Goal: Transaction & Acquisition: Purchase product/service

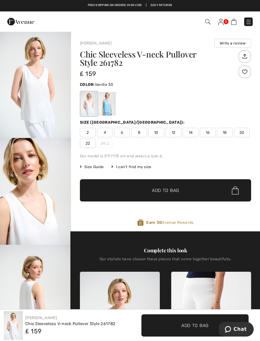
click at [219, 19] on img at bounding box center [221, 22] width 5 height 6
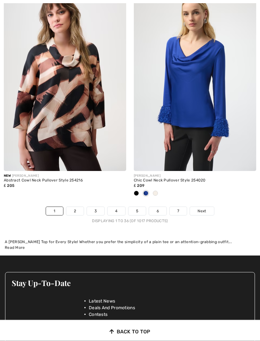
scroll to position [3788, 0]
click at [203, 208] on span "Next" at bounding box center [202, 211] width 9 height 6
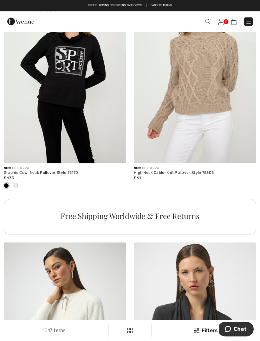
scroll to position [1166, 0]
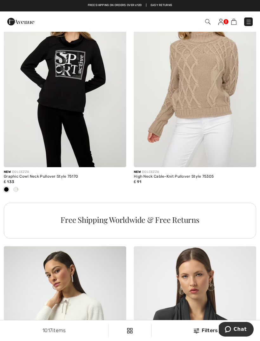
click at [207, 23] on img at bounding box center [208, 21] width 5 height 5
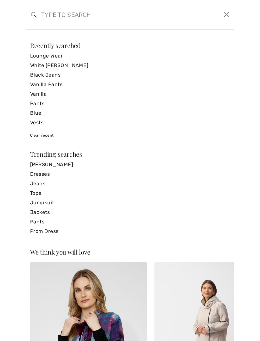
click at [84, 18] on input "search" at bounding box center [108, 14] width 143 height 19
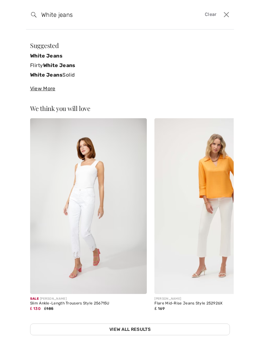
type input "White jeans"
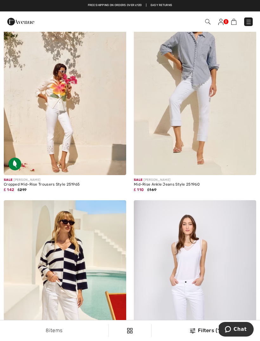
scroll to position [279, 0]
